Goal: Task Accomplishment & Management: Use online tool/utility

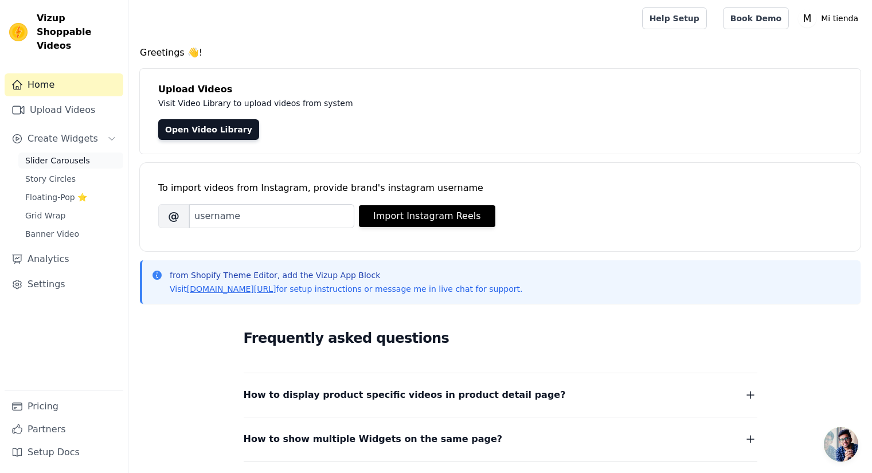
click at [82, 155] on span "Slider Carousels" at bounding box center [57, 160] width 65 height 11
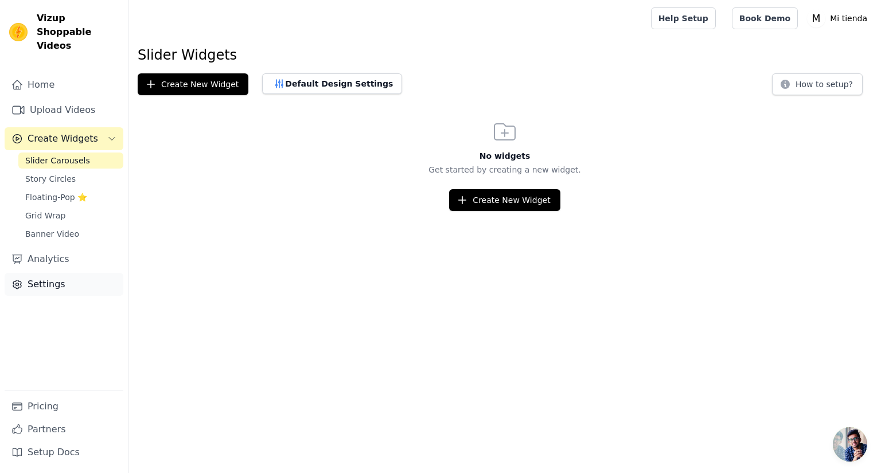
click at [64, 273] on link "Settings" at bounding box center [64, 284] width 119 height 23
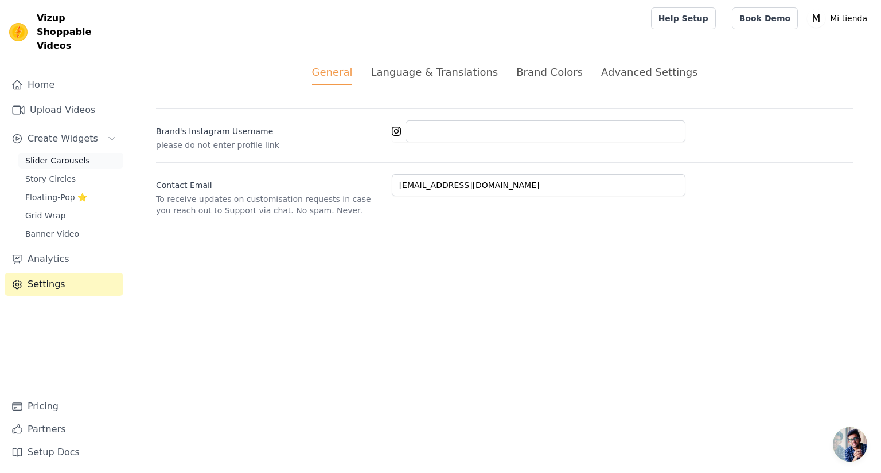
click at [56, 155] on span "Slider Carousels" at bounding box center [57, 160] width 65 height 11
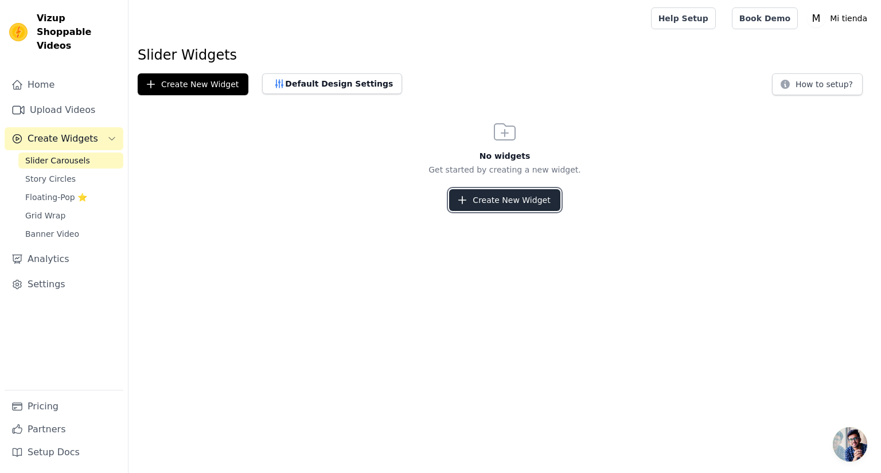
click at [516, 195] on button "Create New Widget" at bounding box center [504, 200] width 111 height 22
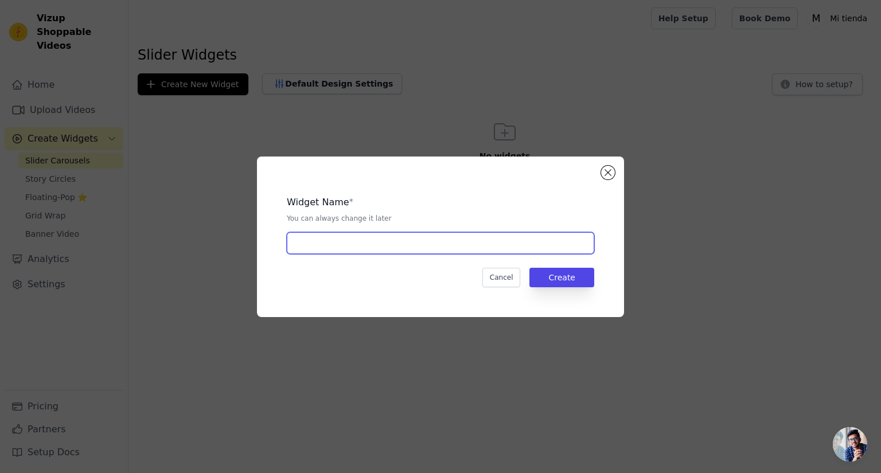
click at [401, 239] on input "text" at bounding box center [440, 243] width 307 height 22
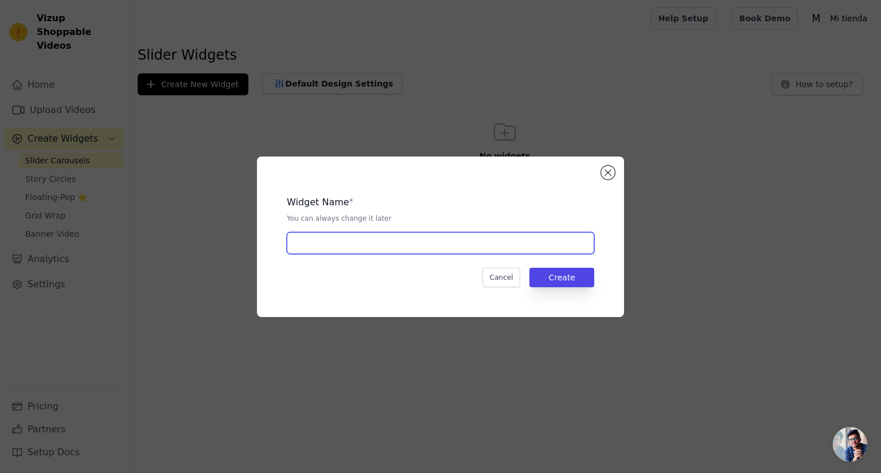
click at [401, 239] on input "text" at bounding box center [440, 243] width 307 height 22
type input "1"
click at [561, 275] on button "Create" at bounding box center [561, 278] width 65 height 20
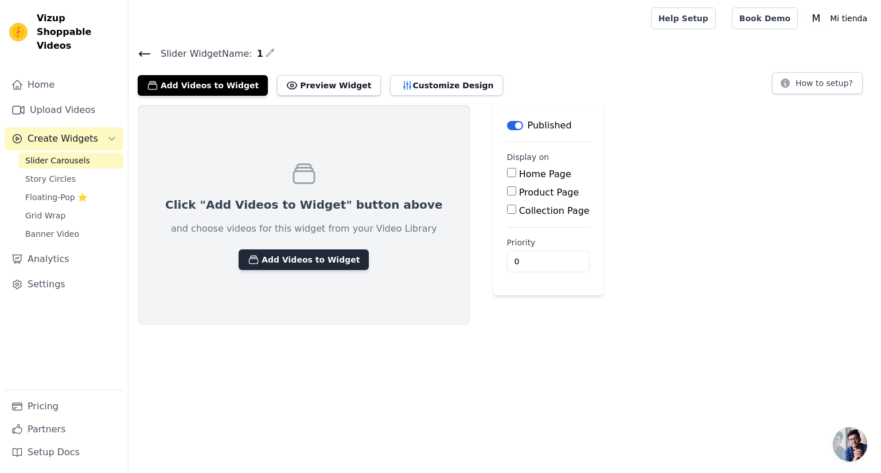
click at [319, 259] on button "Add Videos to Widget" at bounding box center [304, 260] width 130 height 21
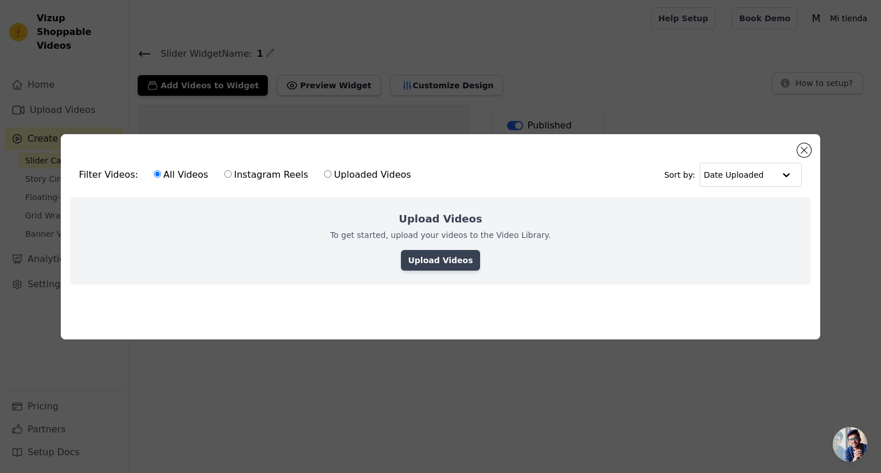
click at [447, 262] on link "Upload Videos" at bounding box center [440, 260] width 79 height 21
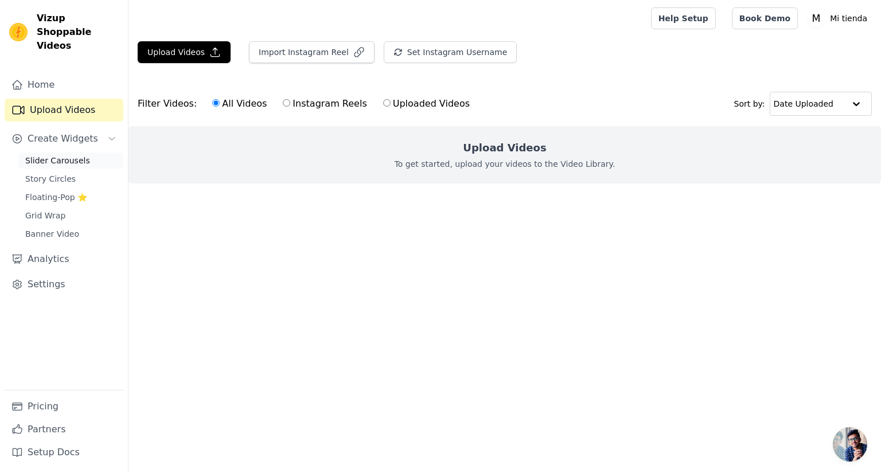
click at [64, 153] on link "Slider Carousels" at bounding box center [70, 161] width 105 height 16
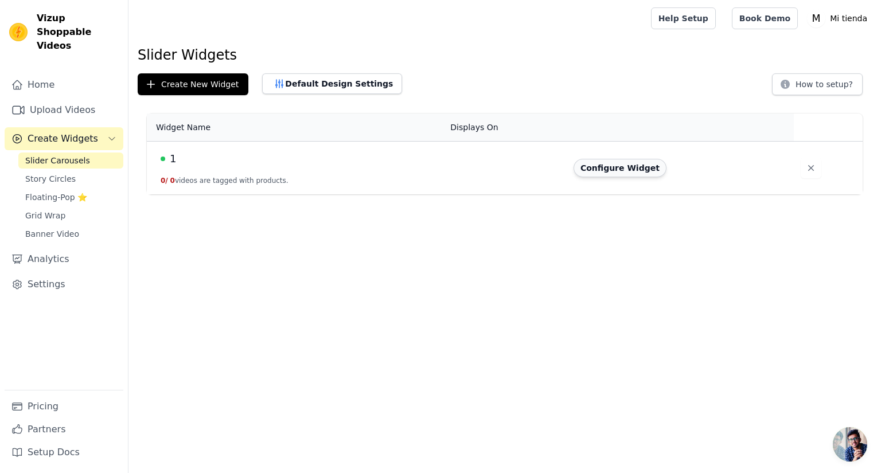
click at [637, 171] on button "Configure Widget" at bounding box center [620, 168] width 93 height 18
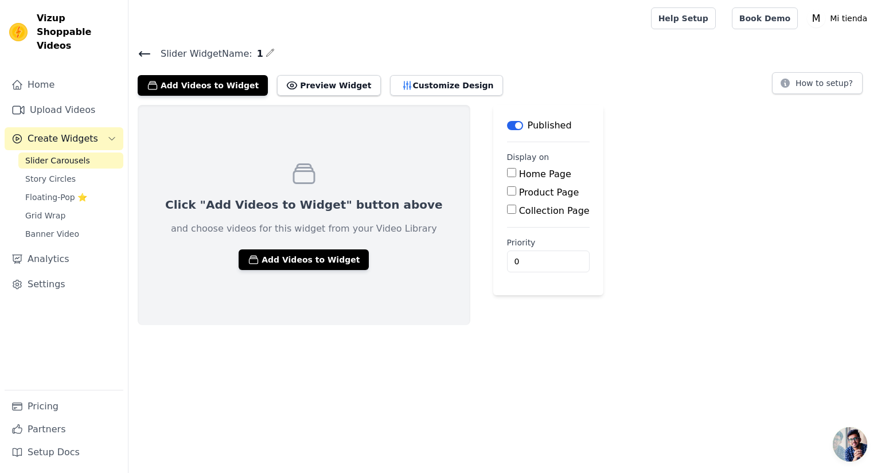
click at [519, 178] on label "Home Page" at bounding box center [545, 174] width 52 height 11
click at [507, 177] on input "Home Page" at bounding box center [511, 172] width 9 height 9
checkbox input "true"
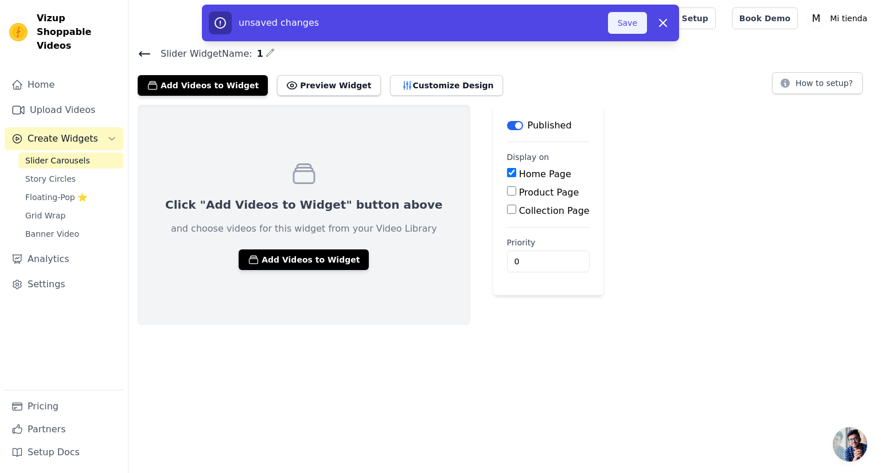
click at [629, 22] on button "Save" at bounding box center [627, 23] width 39 height 22
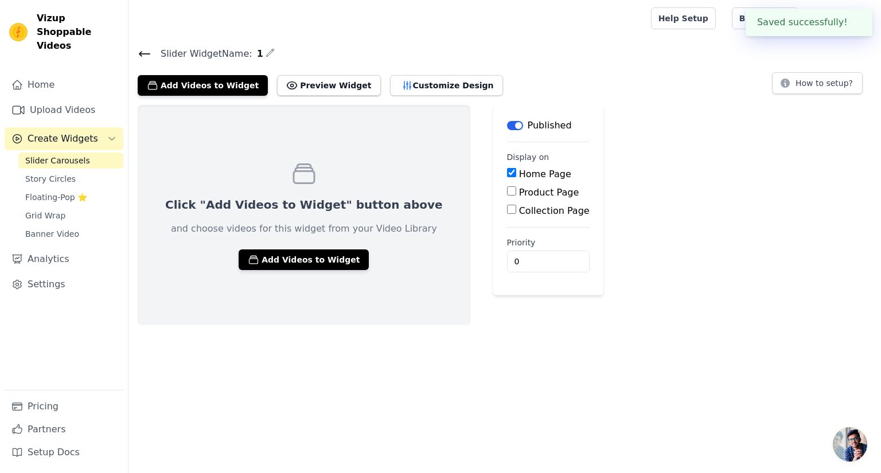
click at [665, 111] on div "Click "Add Videos to Widget" button above and choose videos for this widget fro…" at bounding box center [504, 215] width 753 height 220
click at [340, 83] on button "Preview Widget" at bounding box center [328, 85] width 103 height 21
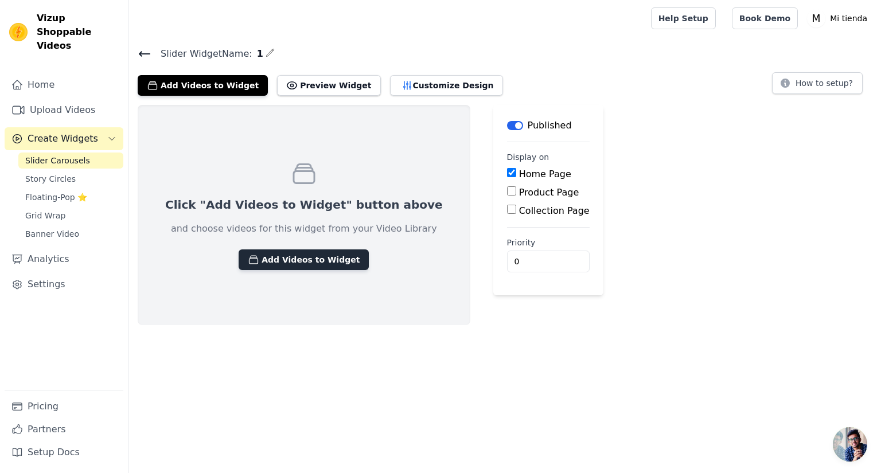
click at [332, 266] on button "Add Videos to Widget" at bounding box center [304, 260] width 130 height 21
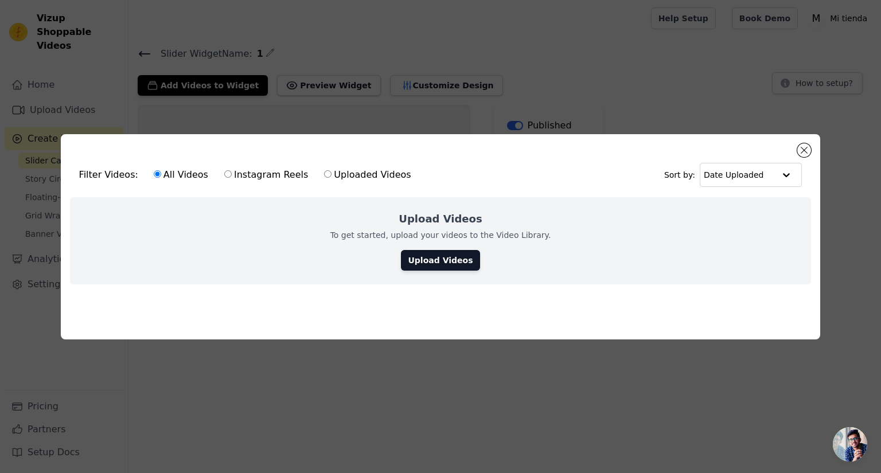
click at [348, 170] on label "Uploaded Videos" at bounding box center [368, 174] width 88 height 15
click at [332, 170] on input "Uploaded Videos" at bounding box center [327, 173] width 7 height 7
radio input "true"
click at [195, 175] on label "All Videos" at bounding box center [181, 174] width 56 height 15
click at [161, 175] on input "All Videos" at bounding box center [157, 173] width 7 height 7
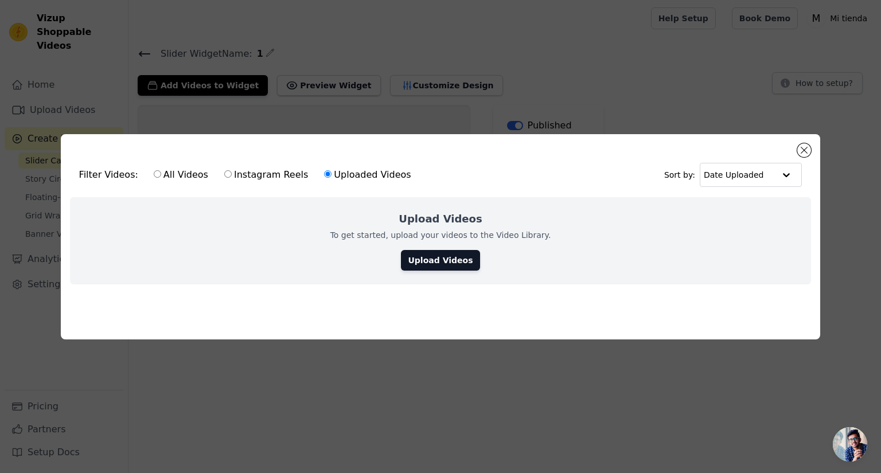
radio input "true"
click at [345, 173] on label "Uploaded Videos" at bounding box center [368, 174] width 88 height 15
click at [332, 173] on input "Uploaded Videos" at bounding box center [327, 173] width 7 height 7
radio input "true"
click at [437, 259] on link "Upload Videos" at bounding box center [440, 260] width 79 height 21
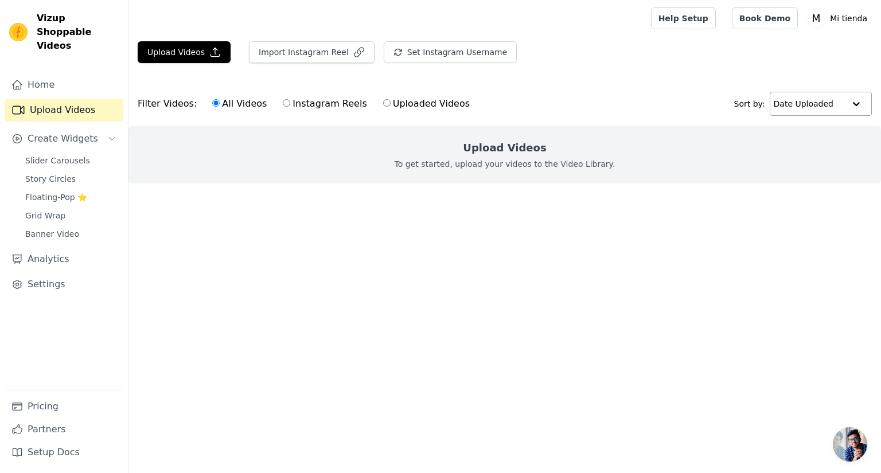
click at [792, 99] on input "text" at bounding box center [809, 103] width 71 height 23
click at [792, 99] on input "text" at bounding box center [808, 103] width 71 height 23
click at [477, 229] on html "Vizup Shoppable Videos Home Upload Videos Create Widgets Slider Carousels Story…" at bounding box center [440, 114] width 881 height 229
click at [178, 58] on button "Upload Videos" at bounding box center [184, 52] width 93 height 22
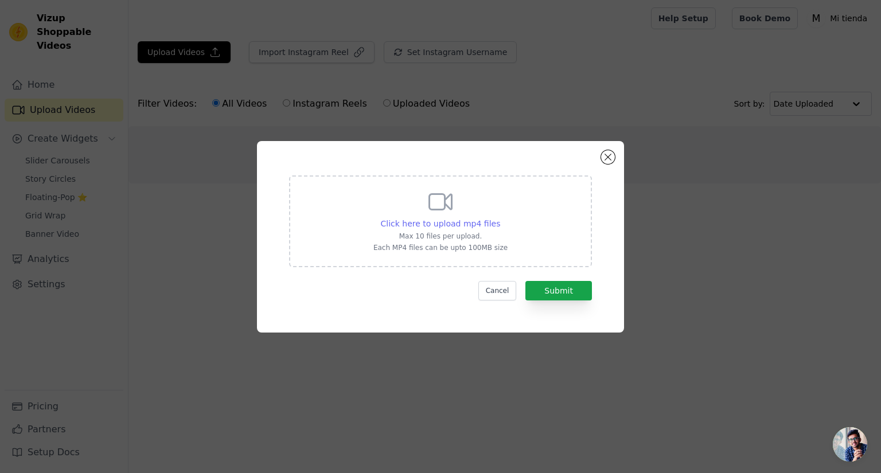
click at [456, 220] on span "Click here to upload mp4 files" at bounding box center [441, 223] width 120 height 9
click at [500, 218] on input "Click here to upload mp4 files Max 10 files per upload. Each MP4 files can be u…" at bounding box center [500, 217] width 1 height 1
click at [442, 253] on div "Click here to upload mp4 files Max 10 files per upload. Each MP4 files can be u…" at bounding box center [440, 222] width 303 height 92
click at [500, 218] on input "Click here to upload mp4 files Max 10 files per upload. Each MP4 files can be u…" at bounding box center [500, 217] width 1 height 1
click at [614, 158] on button "Close modal" at bounding box center [608, 157] width 14 height 14
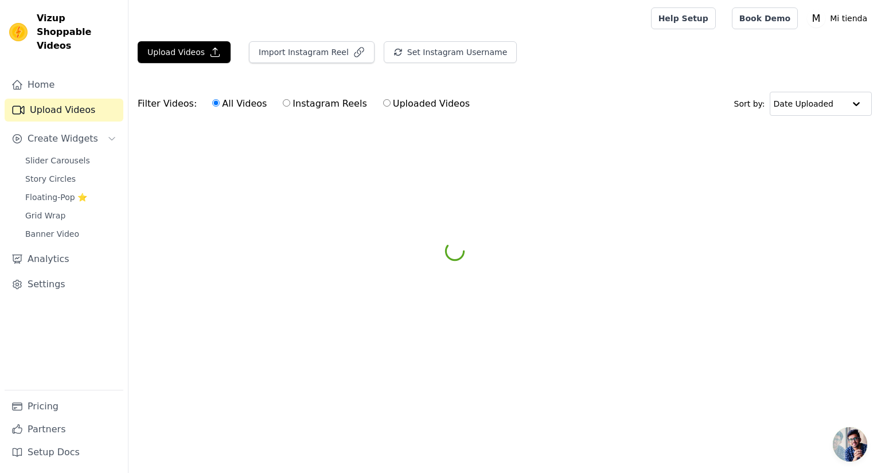
click at [293, 172] on html "Vizup Shoppable Videos Home Upload Videos Create Widgets Slider Carousels Story…" at bounding box center [440, 86] width 881 height 172
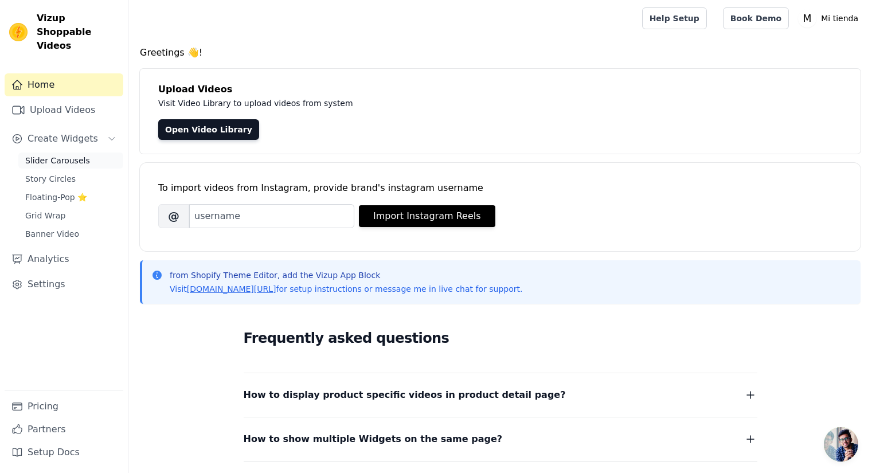
click at [75, 155] on span "Slider Carousels" at bounding box center [57, 160] width 65 height 11
